Goal: Check status: Check status

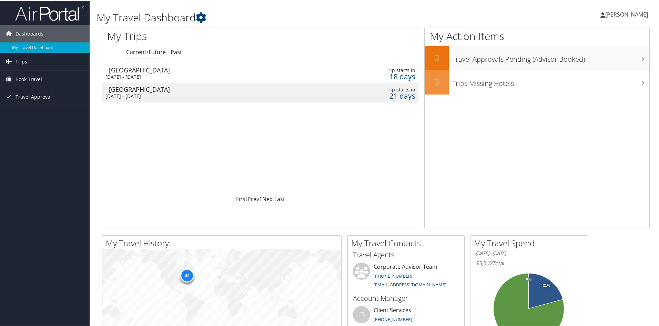
click at [172, 74] on div "[DATE] - [DATE]" at bounding box center [206, 76] width 202 height 6
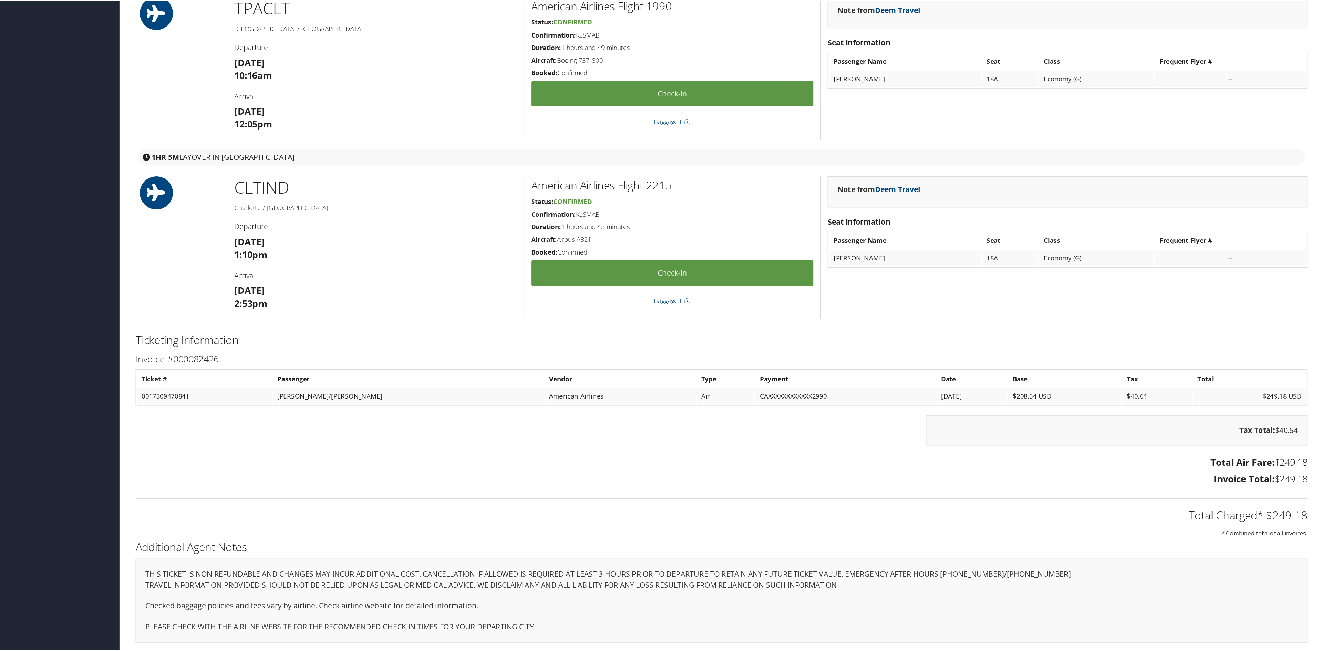
scroll to position [65, 0]
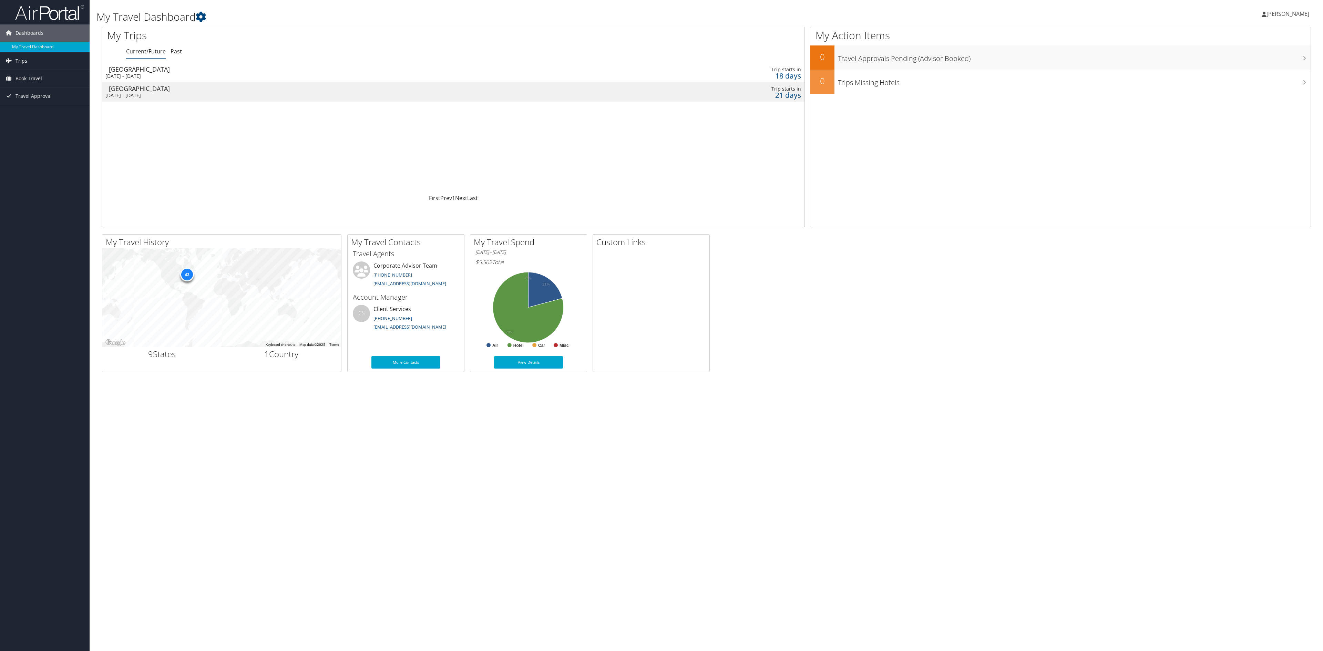
click at [185, 72] on div "Indianapolis" at bounding box center [323, 69] width 428 height 6
click at [212, 90] on div "Philadelphia" at bounding box center [323, 88] width 428 height 6
